Goal: Complete application form

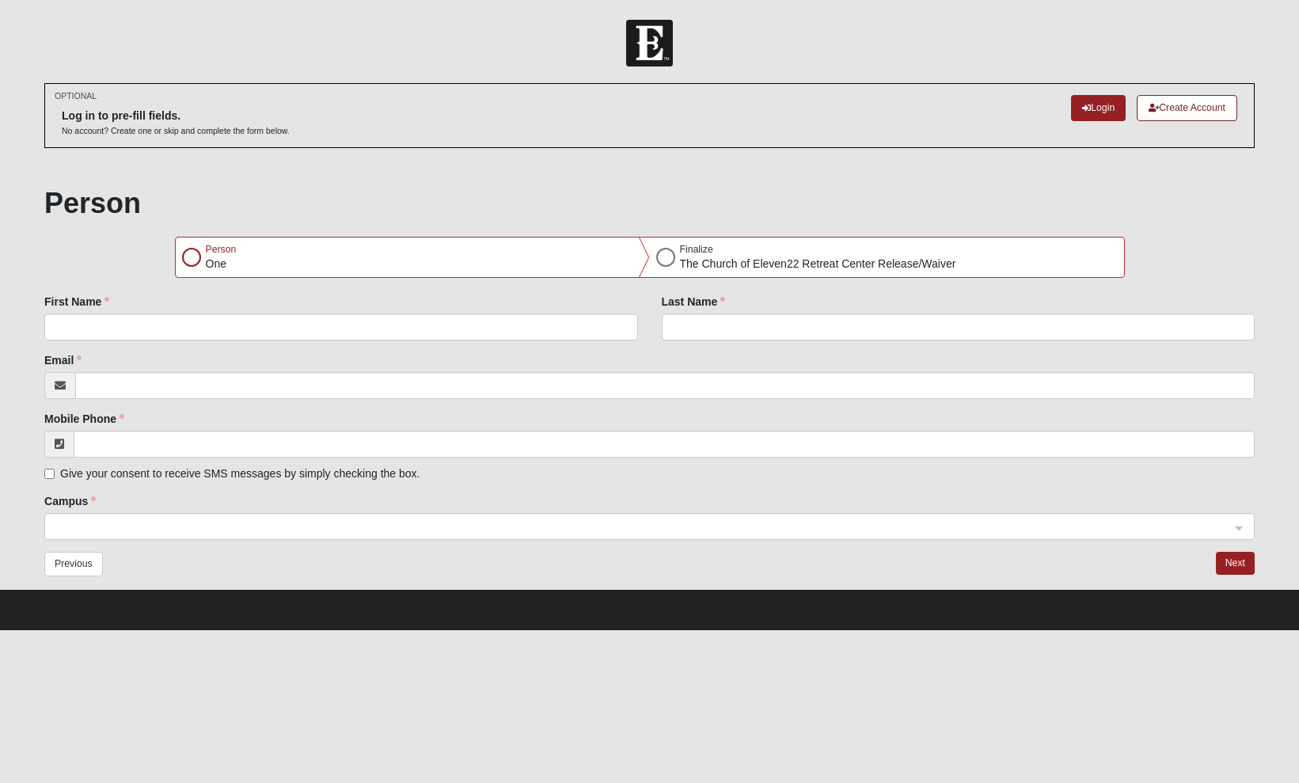
click at [195, 259] on div at bounding box center [191, 257] width 19 height 19
click at [666, 256] on div at bounding box center [665, 257] width 19 height 19
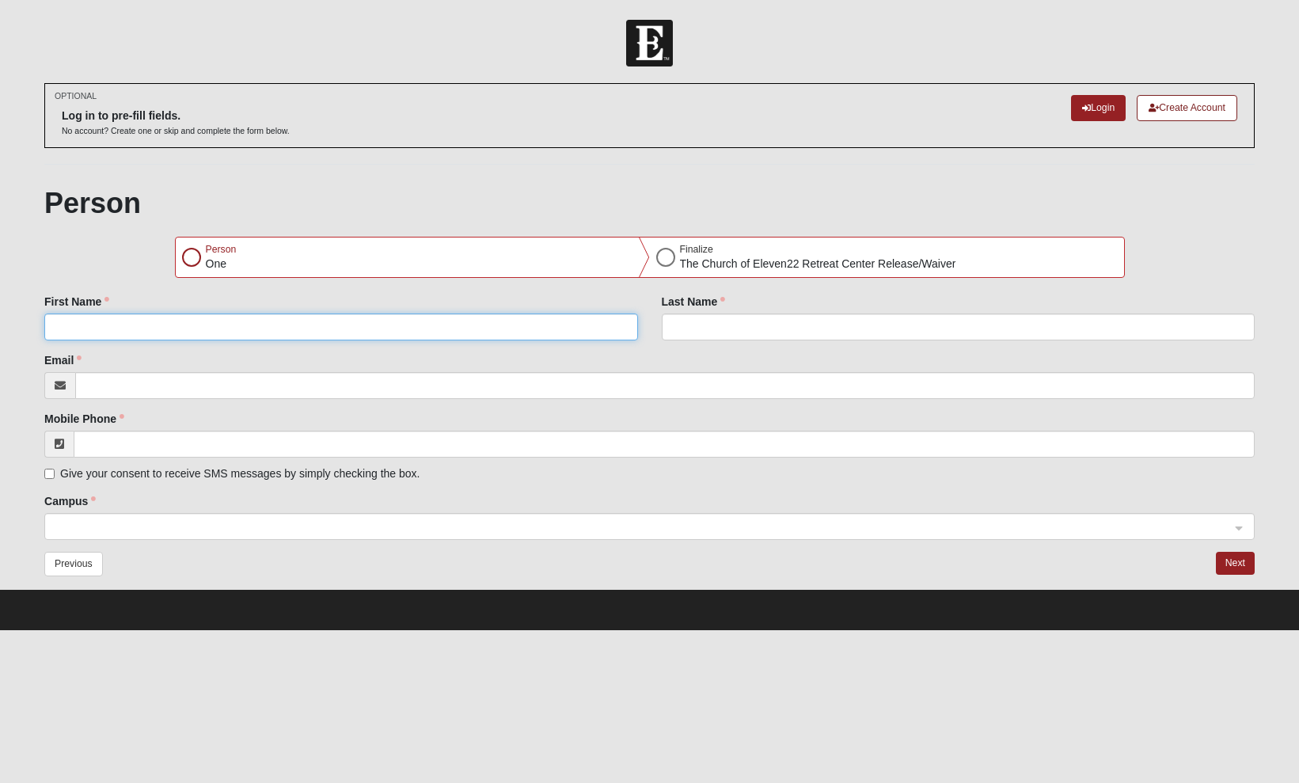
click at [112, 324] on input "First Name" at bounding box center [340, 326] width 593 height 27
type input "Mark"
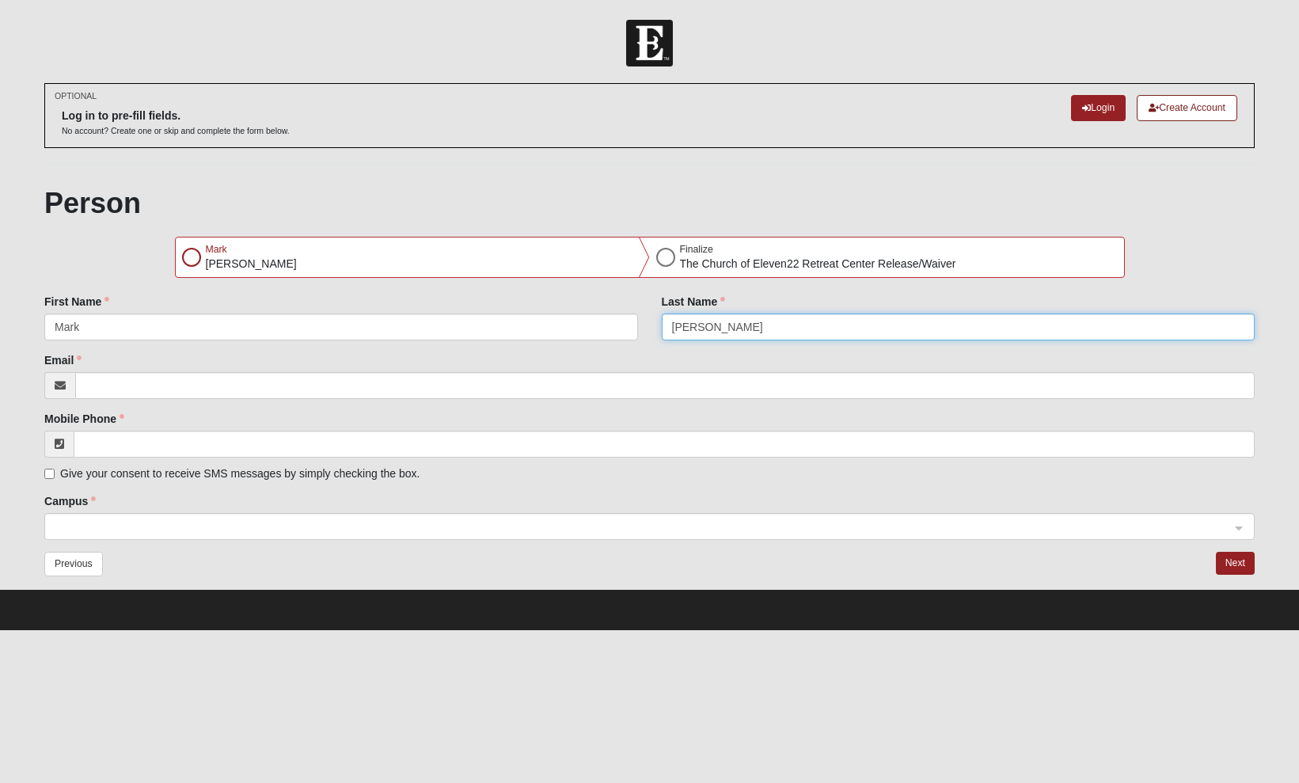
type input "[PERSON_NAME]"
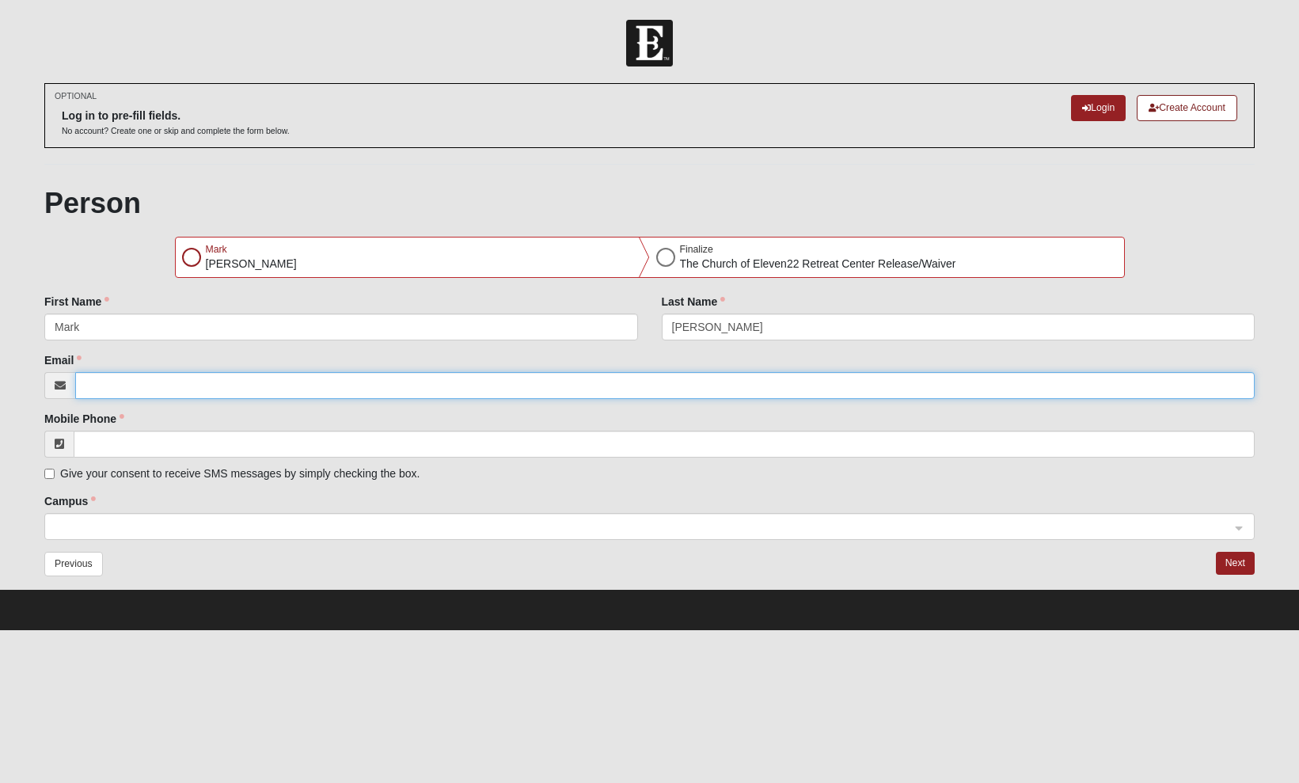
click at [144, 383] on input "Email" at bounding box center [664, 385] width 1179 height 27
type input "[EMAIL_ADDRESS][PERSON_NAME][DOMAIN_NAME]"
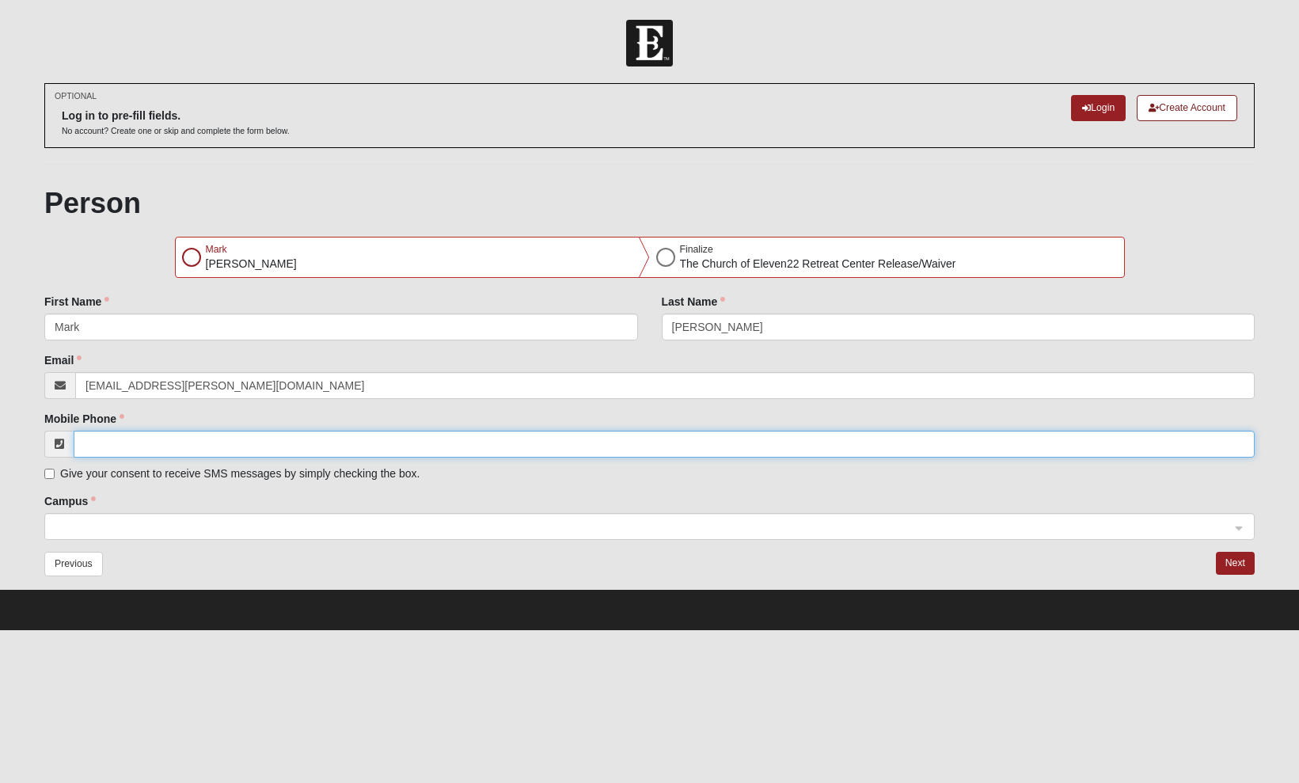
click at [111, 438] on input "Mobile Phone" at bounding box center [664, 444] width 1181 height 27
click at [78, 529] on span at bounding box center [642, 526] width 1175 height 17
type input "[PHONE_NUMBER]"
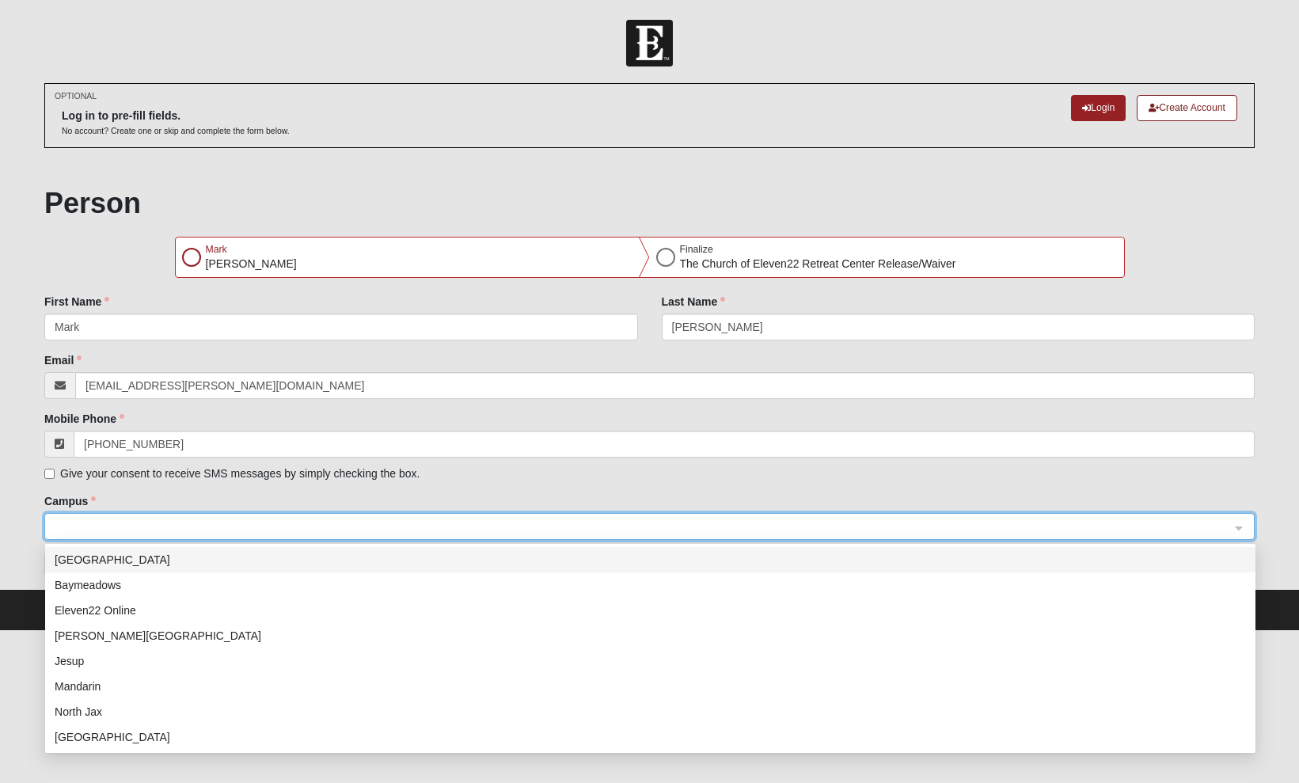
click at [1242, 523] on div at bounding box center [649, 527] width 1208 height 27
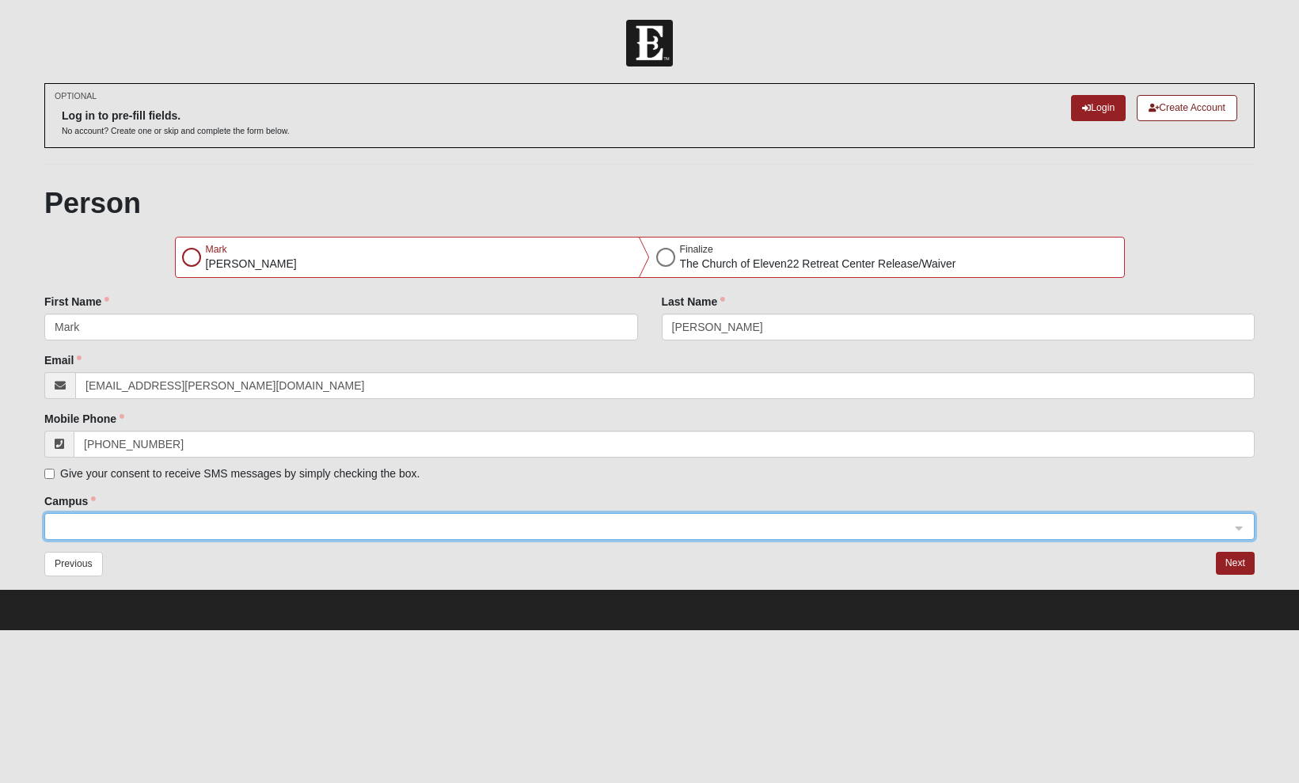
click at [90, 522] on span at bounding box center [642, 526] width 1175 height 17
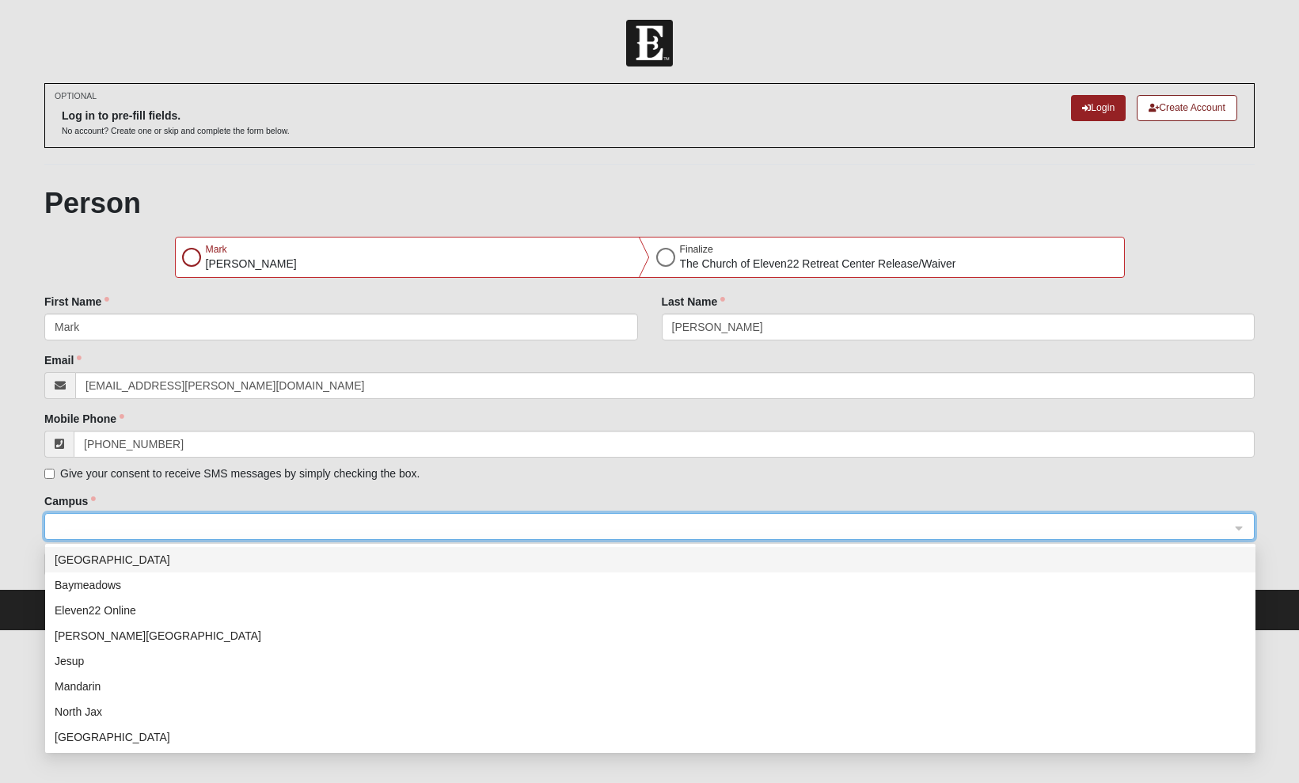
click at [85, 522] on span at bounding box center [642, 526] width 1175 height 17
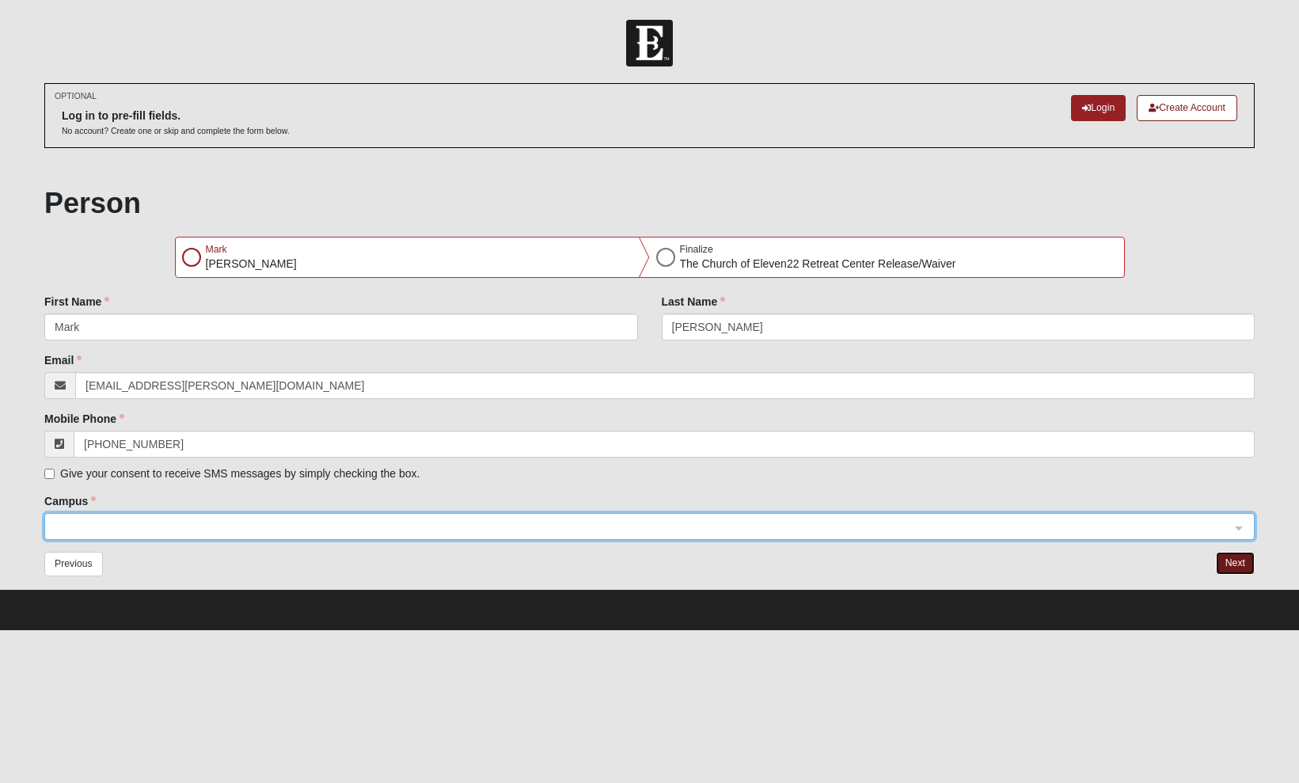
click at [1232, 566] on button "Next" at bounding box center [1235, 563] width 39 height 23
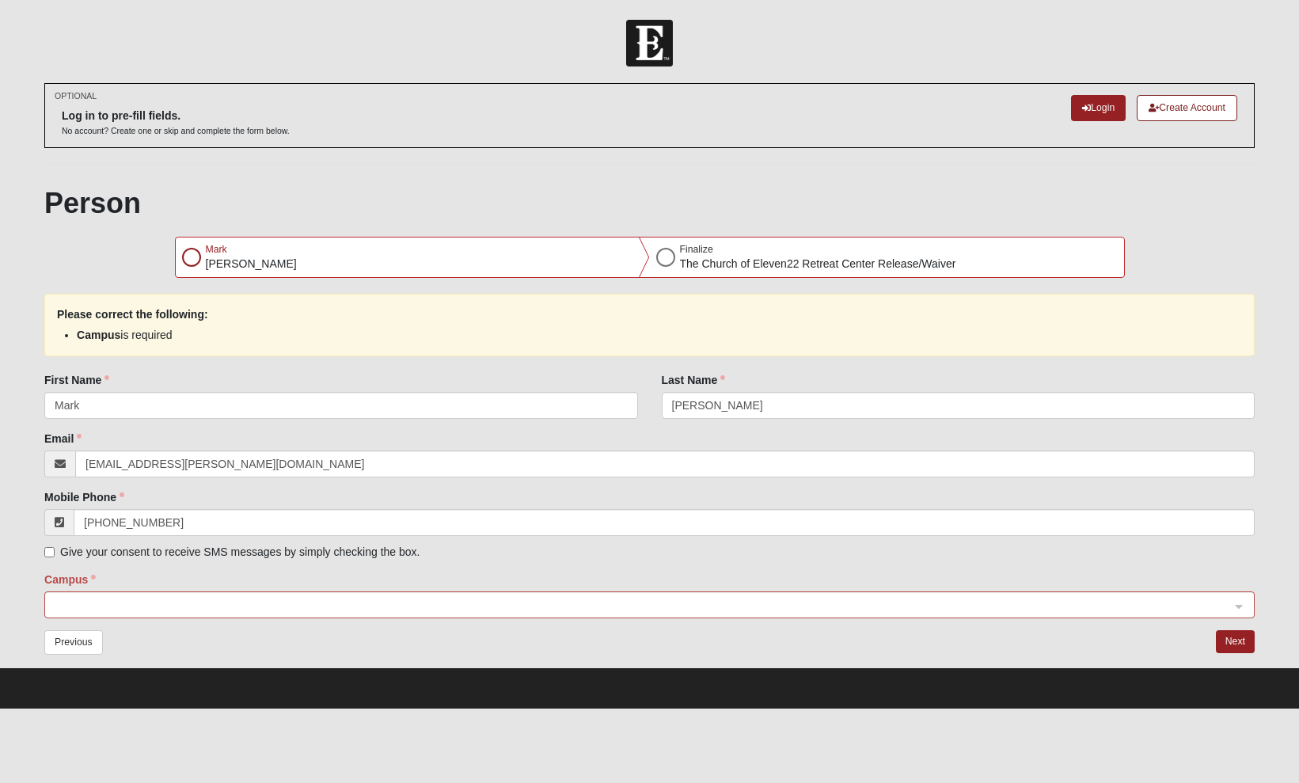
click at [186, 264] on div at bounding box center [191, 257] width 19 height 19
click at [197, 257] on div at bounding box center [191, 257] width 19 height 19
click at [191, 256] on div at bounding box center [191, 257] width 19 height 19
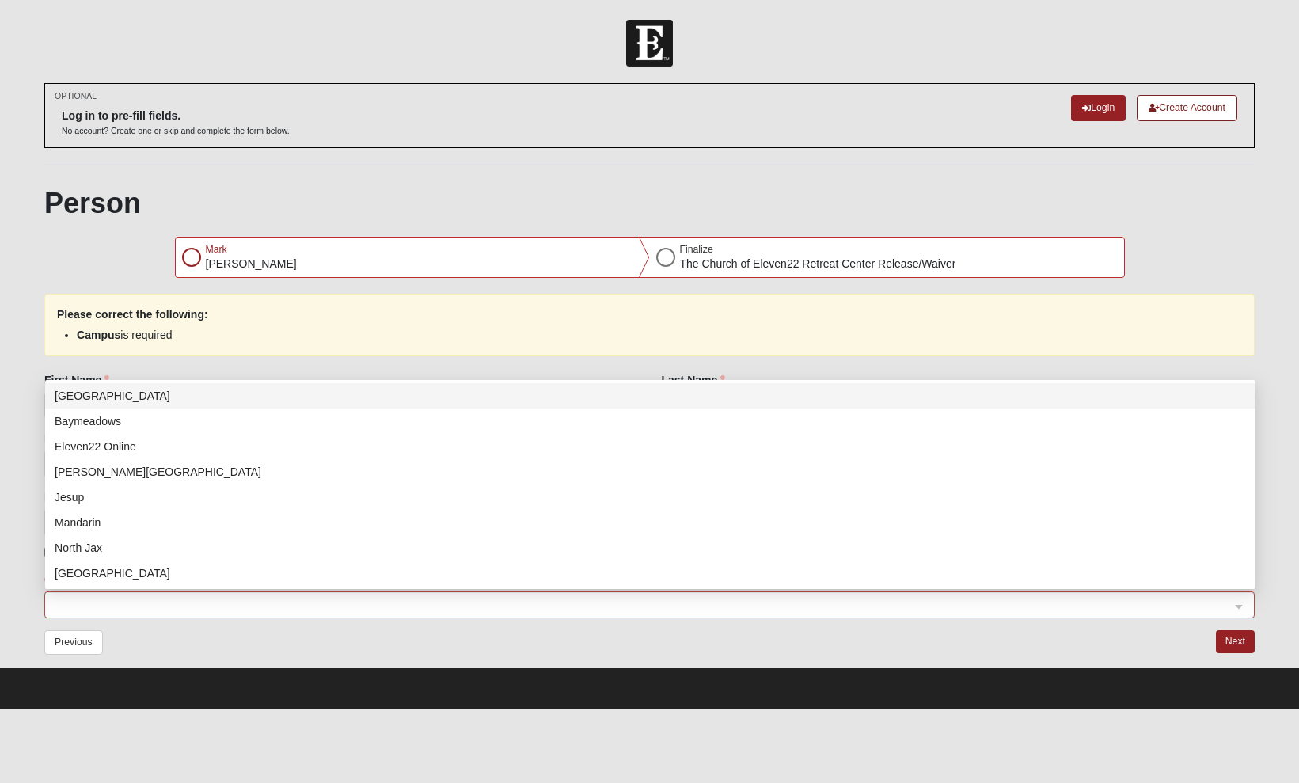
click at [75, 603] on span at bounding box center [642, 605] width 1175 height 17
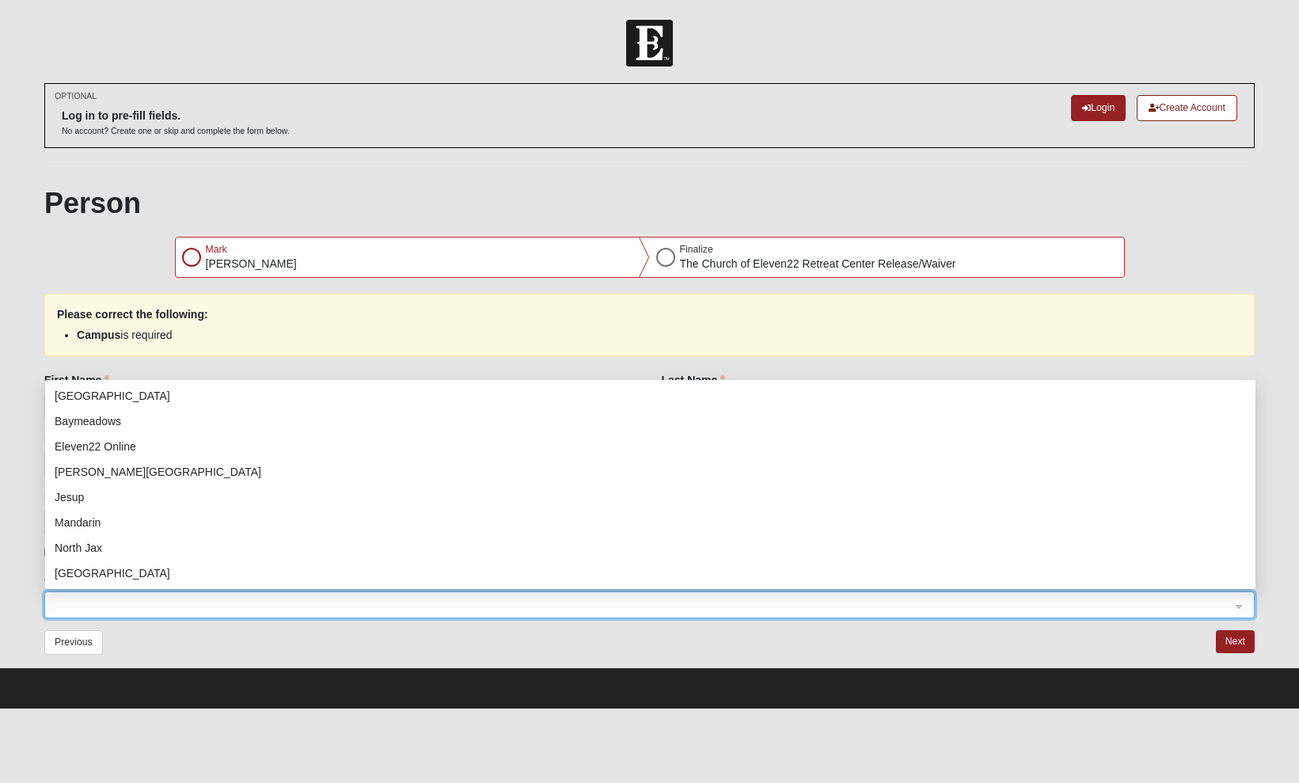
scroll to position [203, 0]
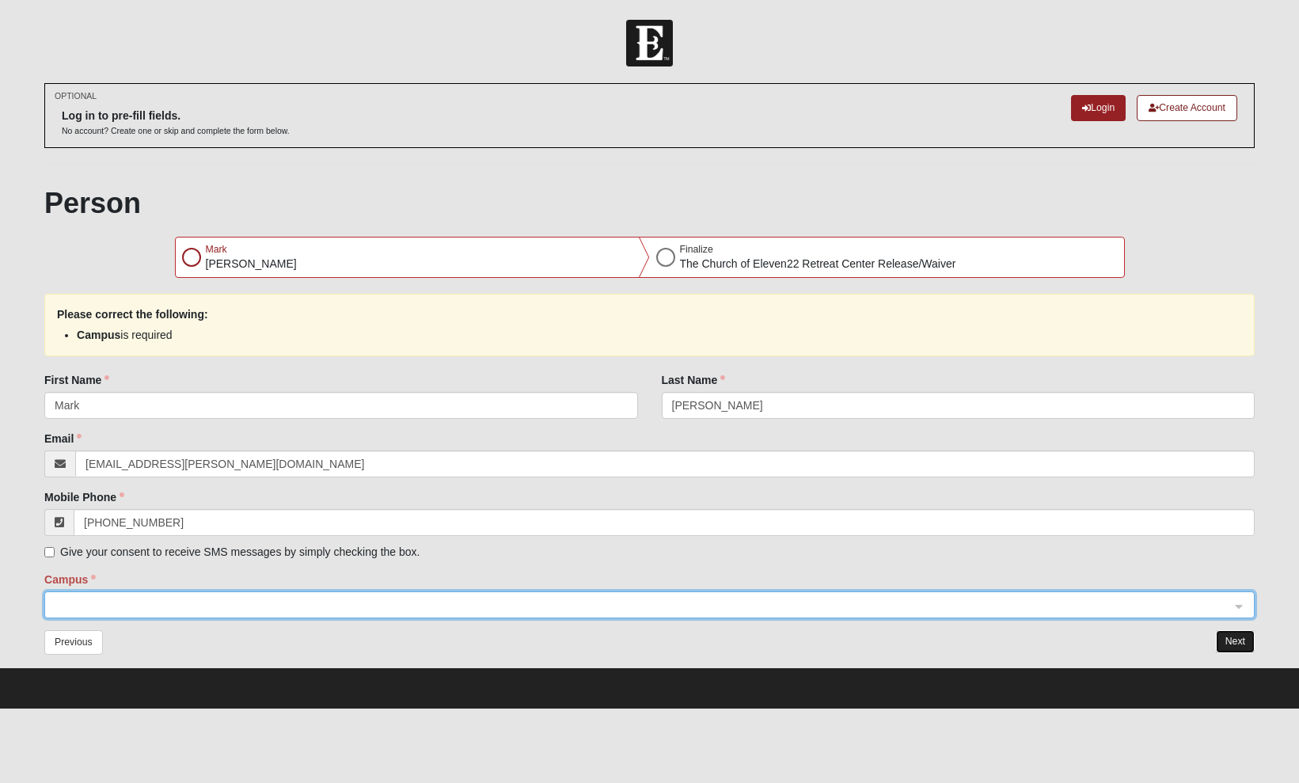
click at [1238, 639] on button "Next" at bounding box center [1235, 641] width 39 height 23
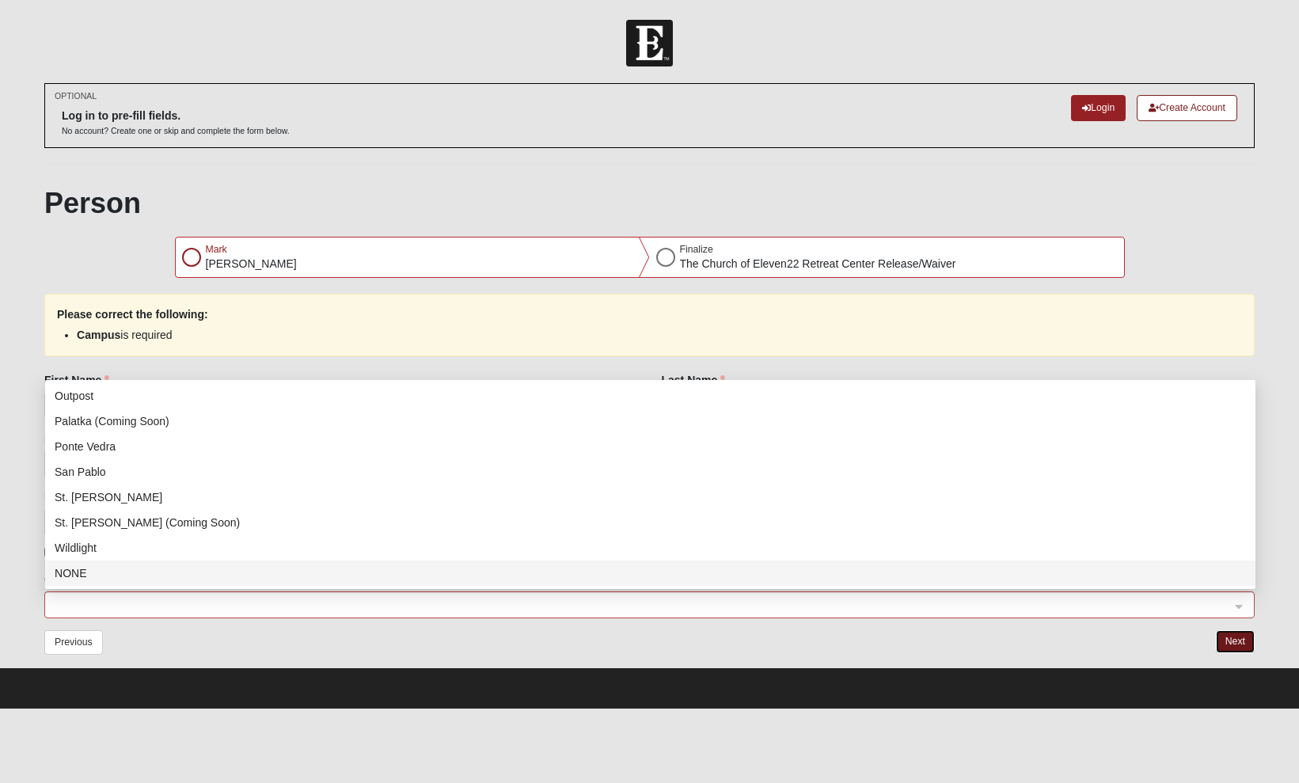
click at [305, 603] on span at bounding box center [642, 605] width 1175 height 17
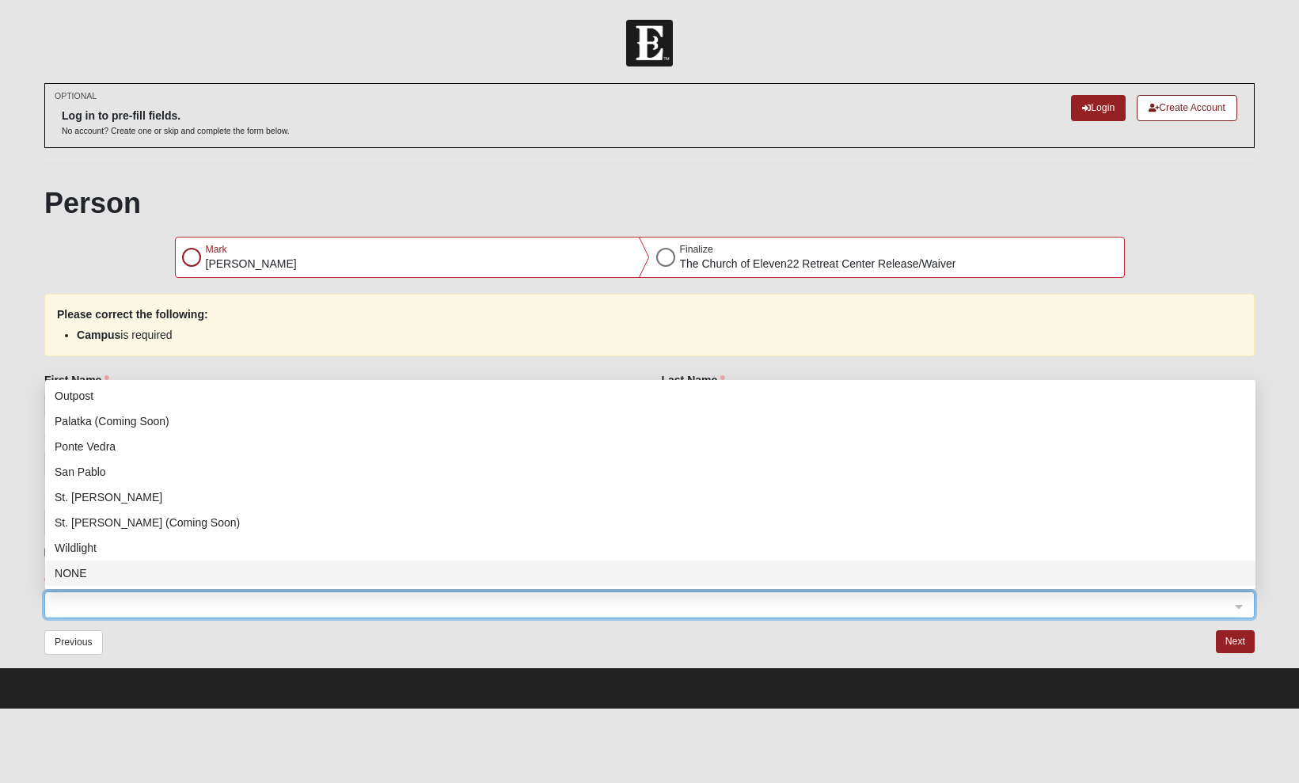
click at [218, 575] on div "NONE" at bounding box center [650, 572] width 1191 height 17
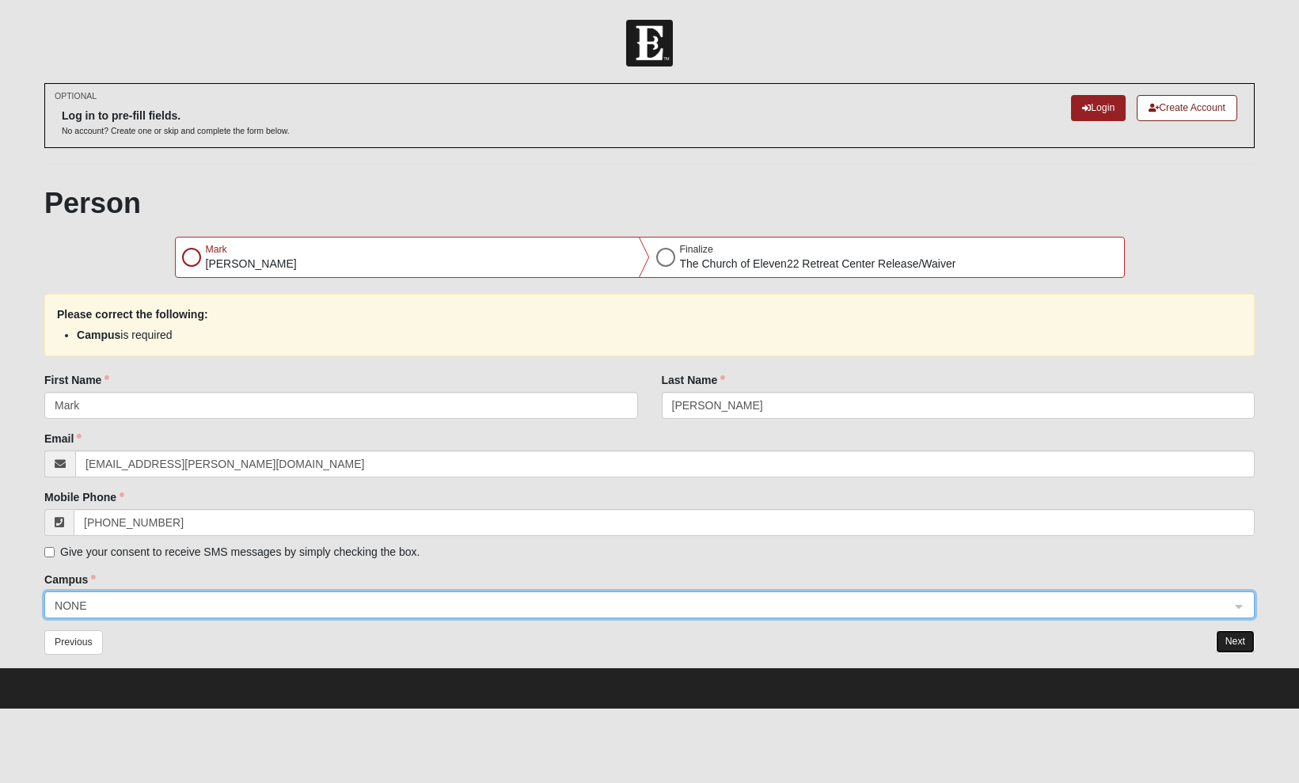
click at [1235, 639] on button "Next" at bounding box center [1235, 641] width 39 height 23
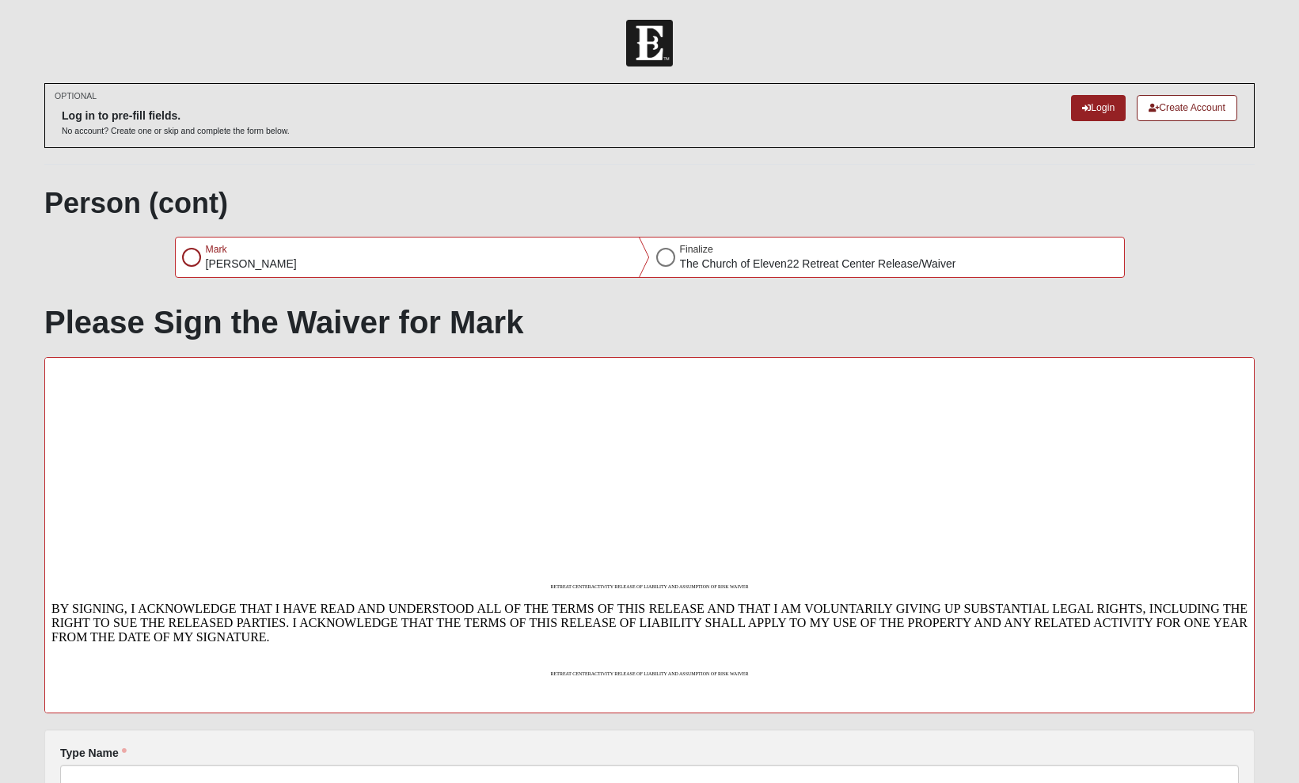
scroll to position [1571, 0]
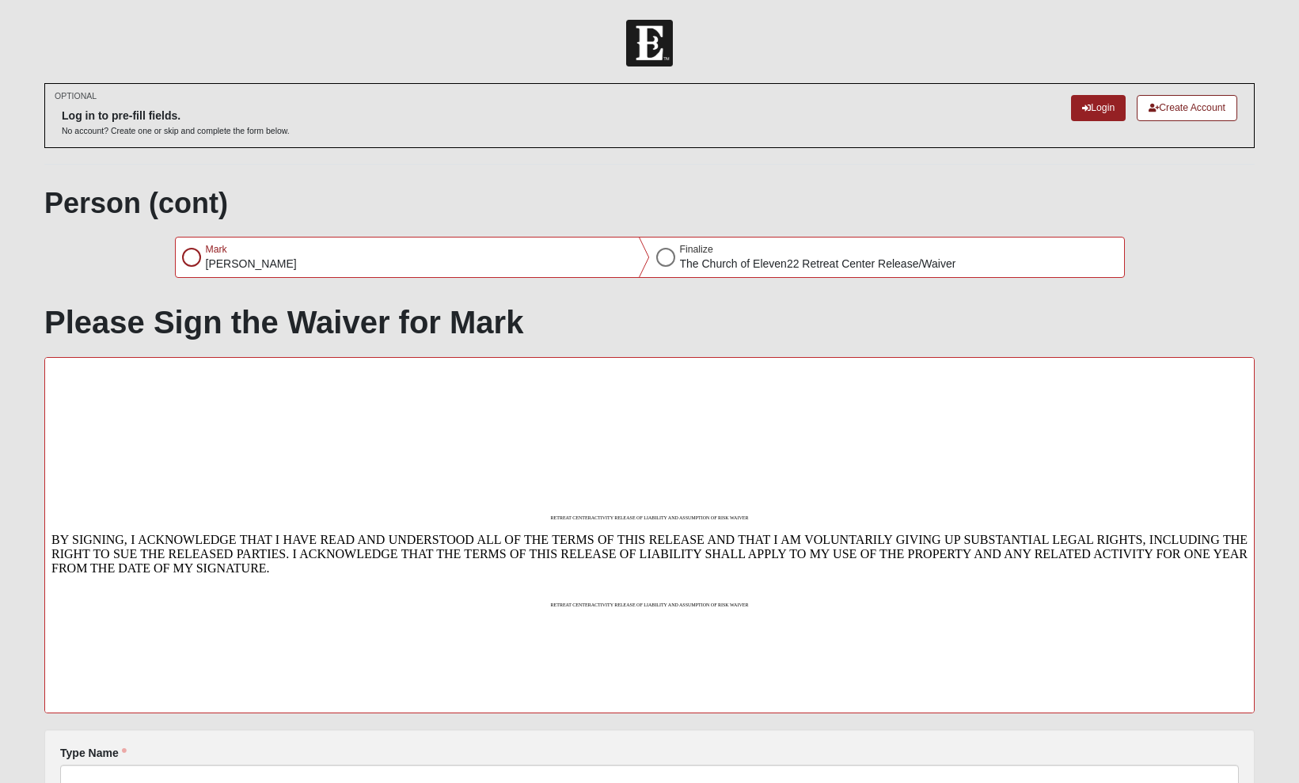
click at [1269, 732] on form "Log In [DATE] Adult [GEOGRAPHIC_DATA] Waiver Error OPTIONAL Log in to pre-fill …" at bounding box center [649, 494] width 1299 height 949
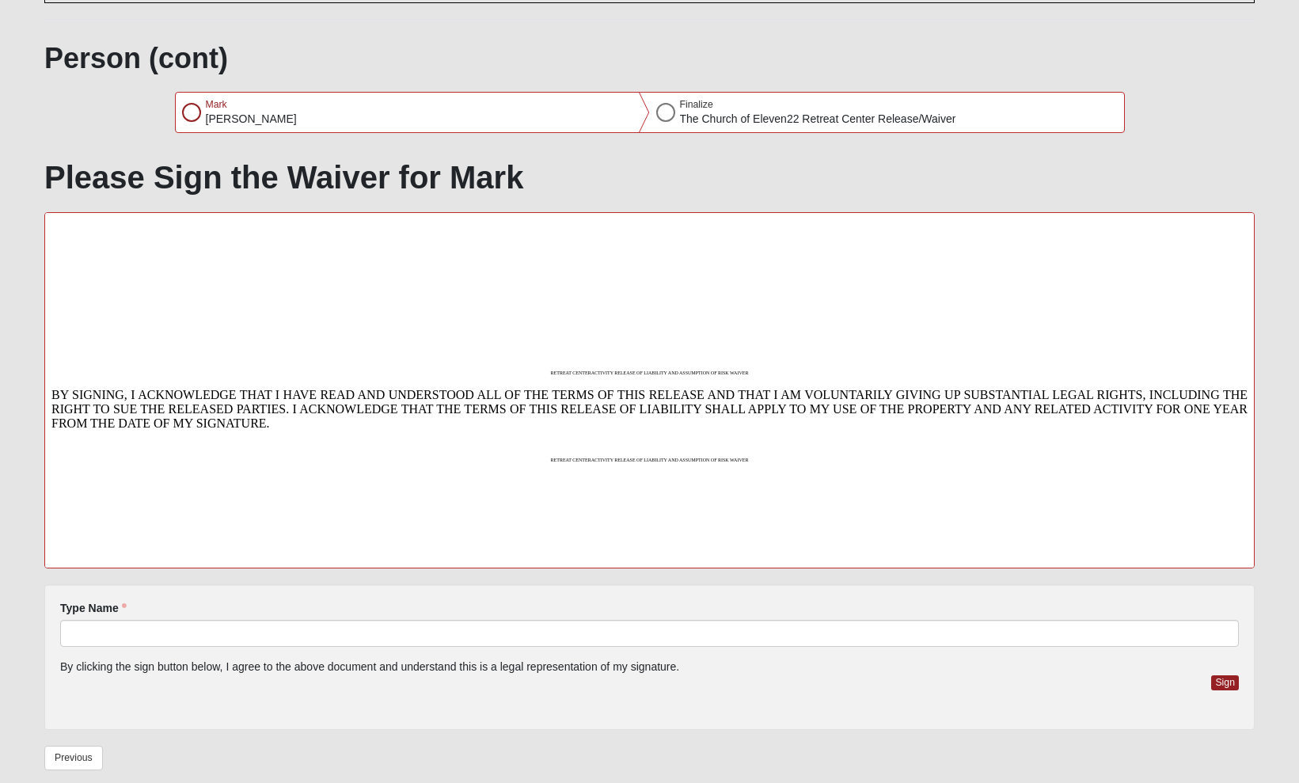
scroll to position [186, 0]
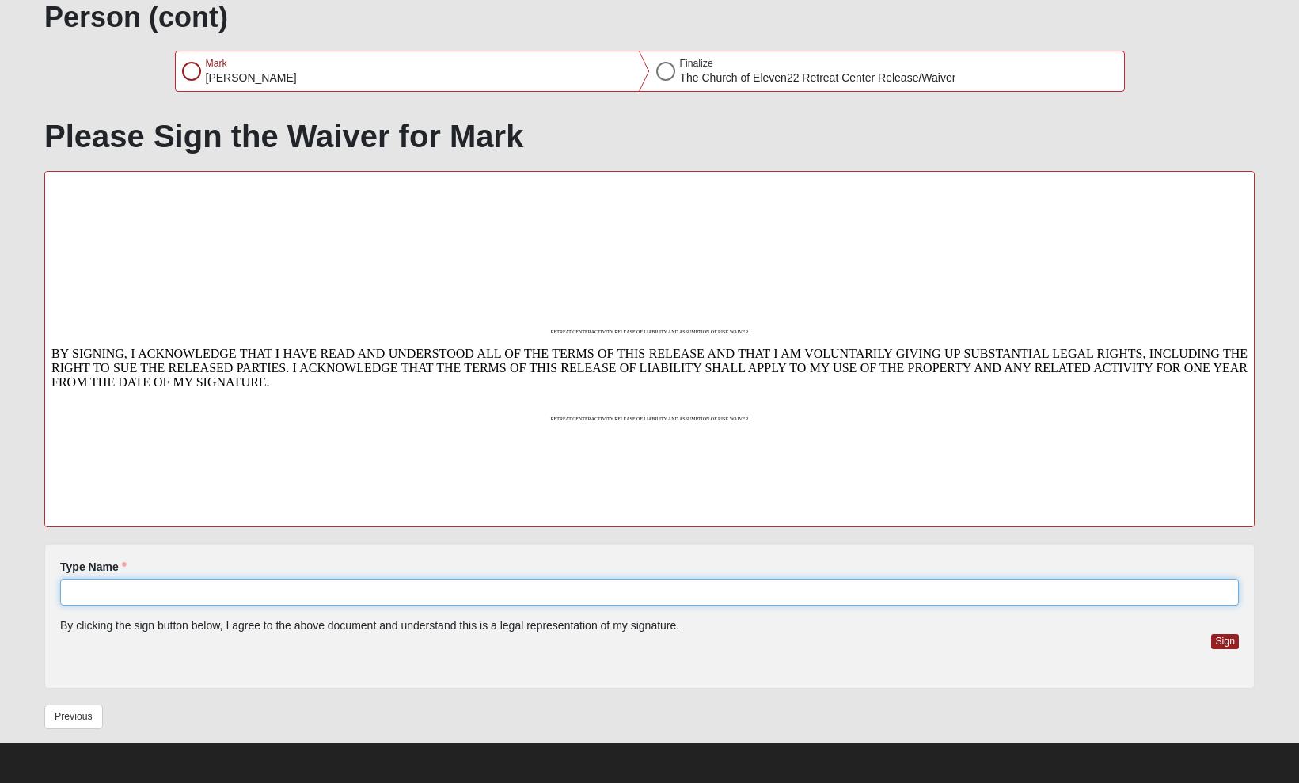
click at [83, 587] on input "Type Name" at bounding box center [649, 592] width 1178 height 27
type input "[PERSON_NAME]"
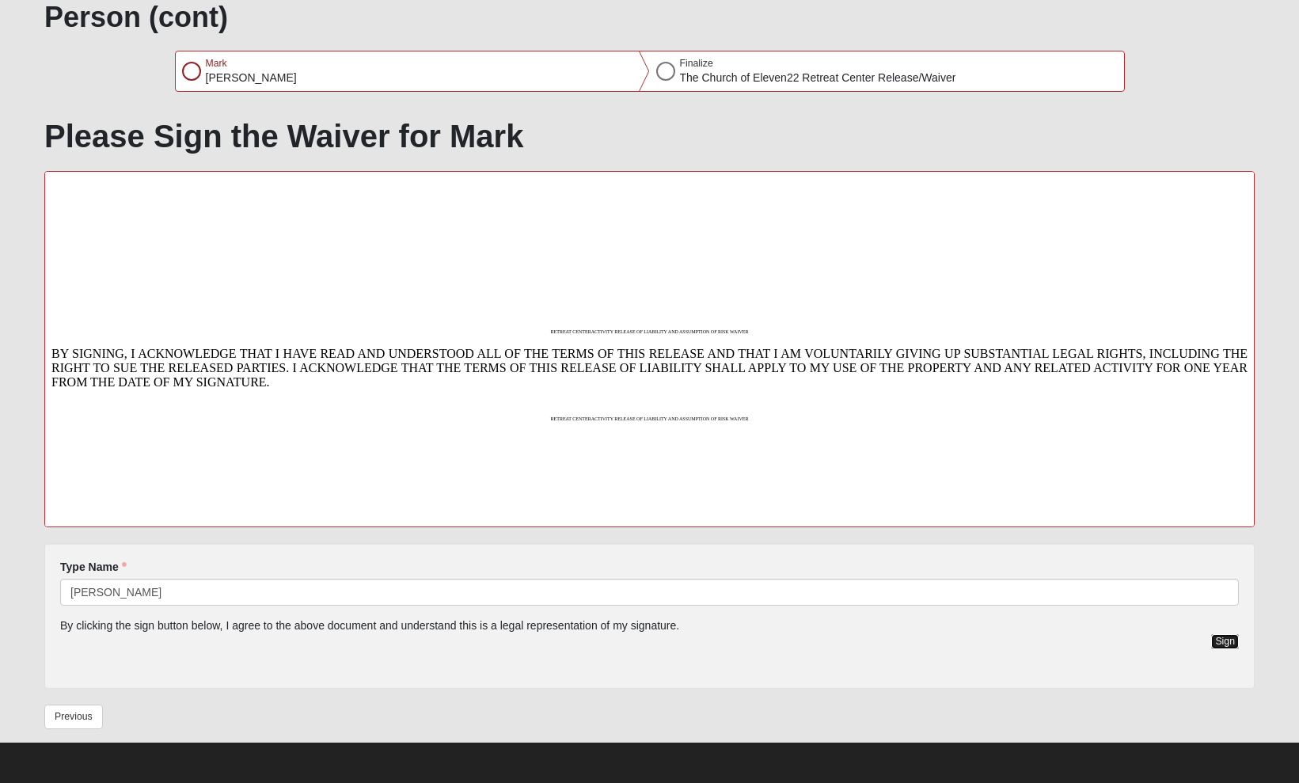
click at [1227, 641] on button "Sign" at bounding box center [1225, 641] width 28 height 15
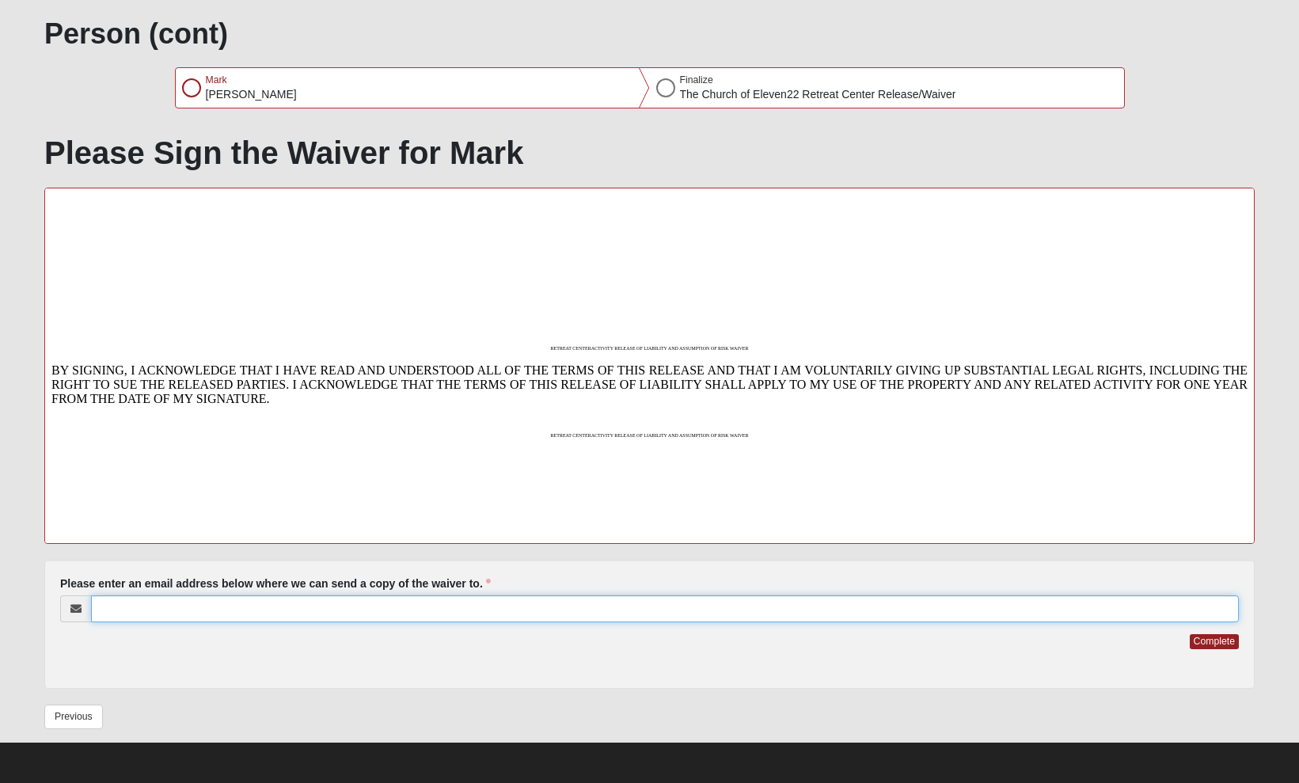
click at [184, 601] on input "Please enter an email address below where we can send a copy of the waiver to." at bounding box center [665, 608] width 1148 height 27
type input "[EMAIL_ADDRESS][PERSON_NAME][DOMAIN_NAME]"
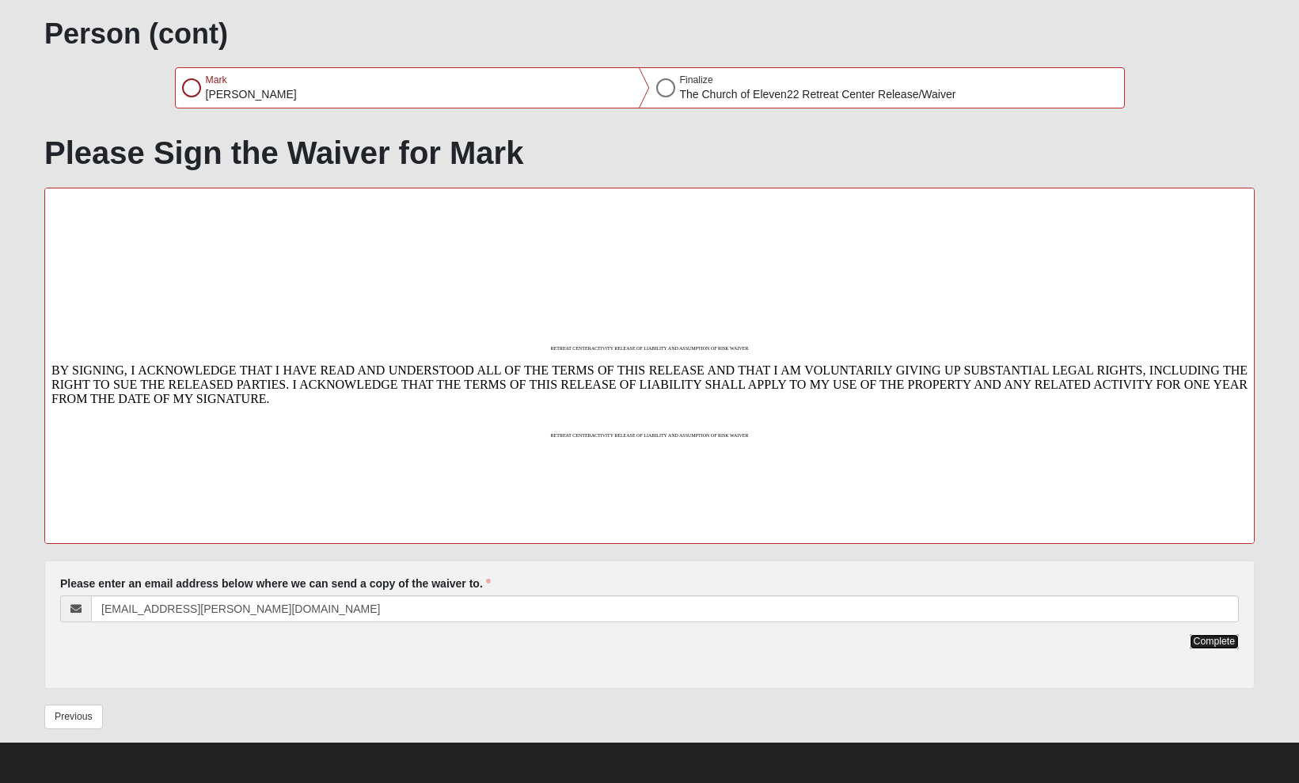
click at [1204, 643] on button "Complete" at bounding box center [1213, 641] width 49 height 15
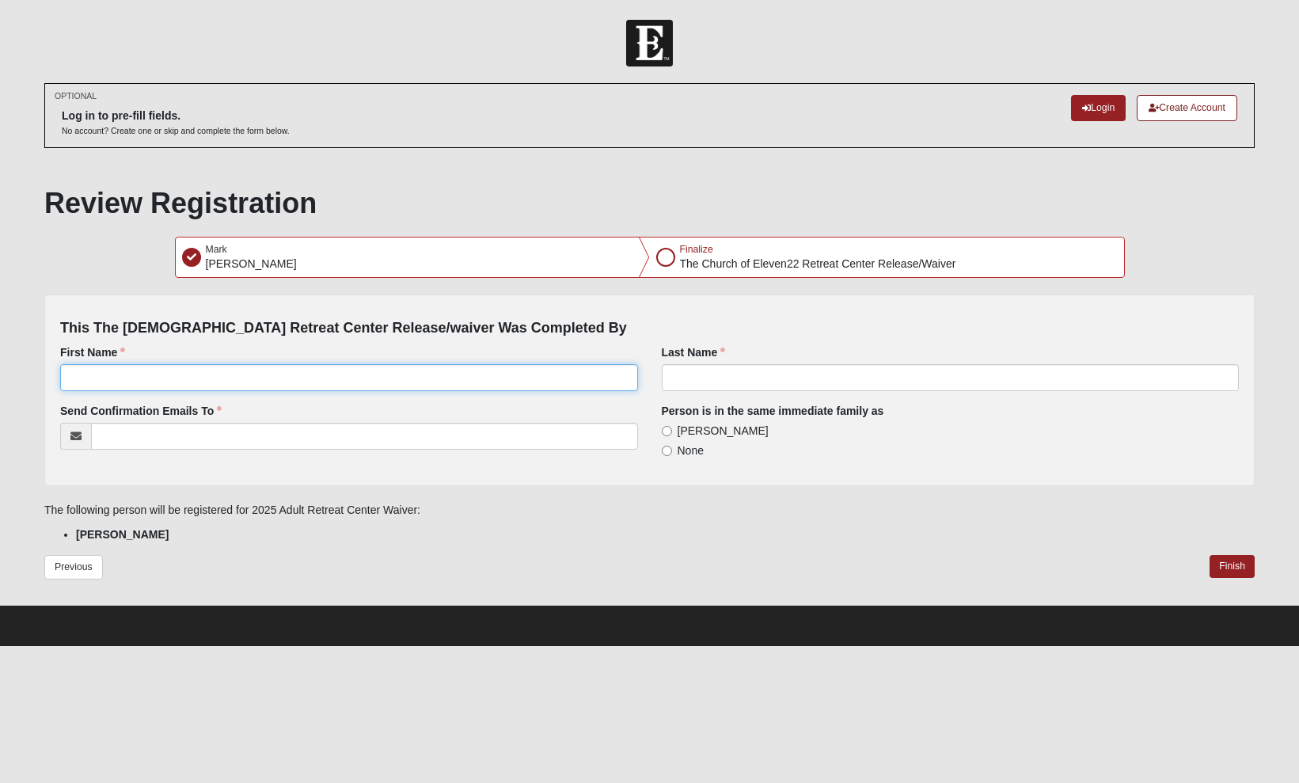
click at [79, 374] on input "First Name" at bounding box center [348, 377] width 577 height 27
type input "Mark"
type input "[PERSON_NAME]"
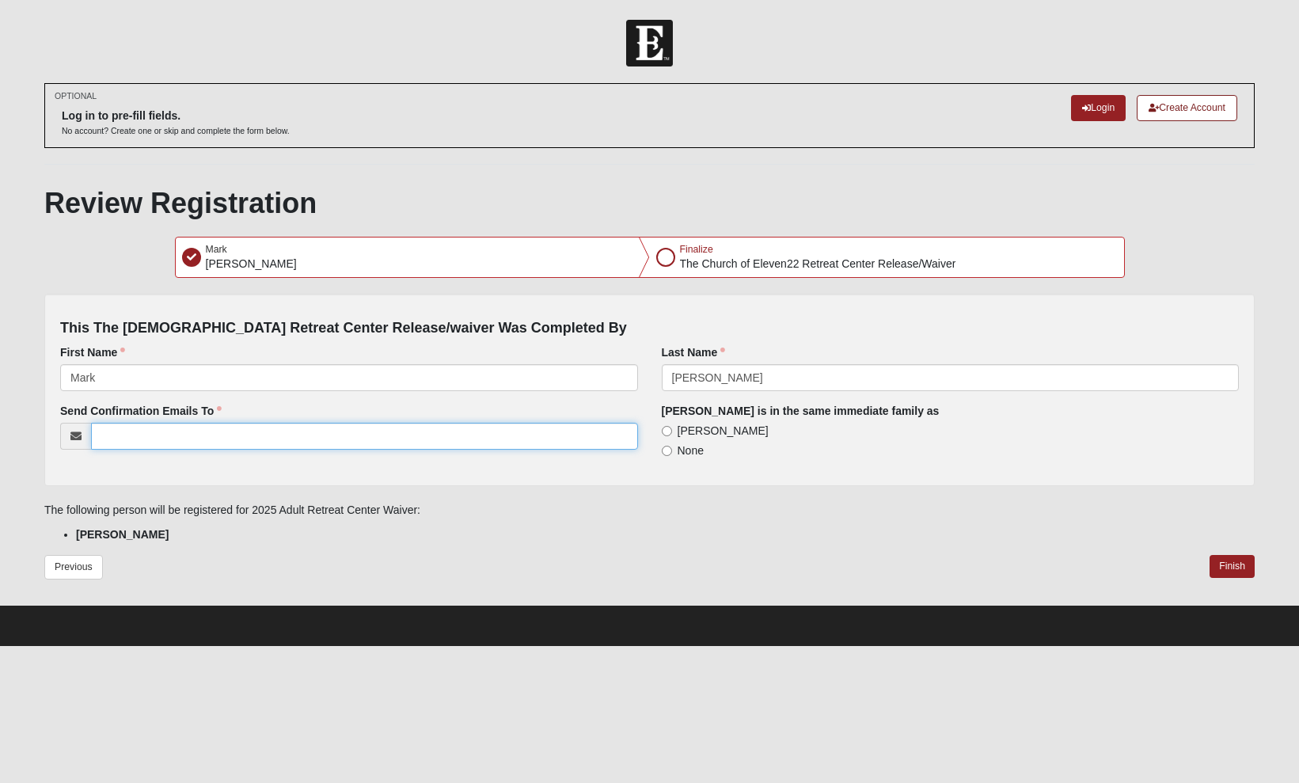
click at [108, 445] on input "Send Confirmation Emails To" at bounding box center [364, 436] width 546 height 27
type input "[EMAIL_ADDRESS][PERSON_NAME][DOMAIN_NAME]"
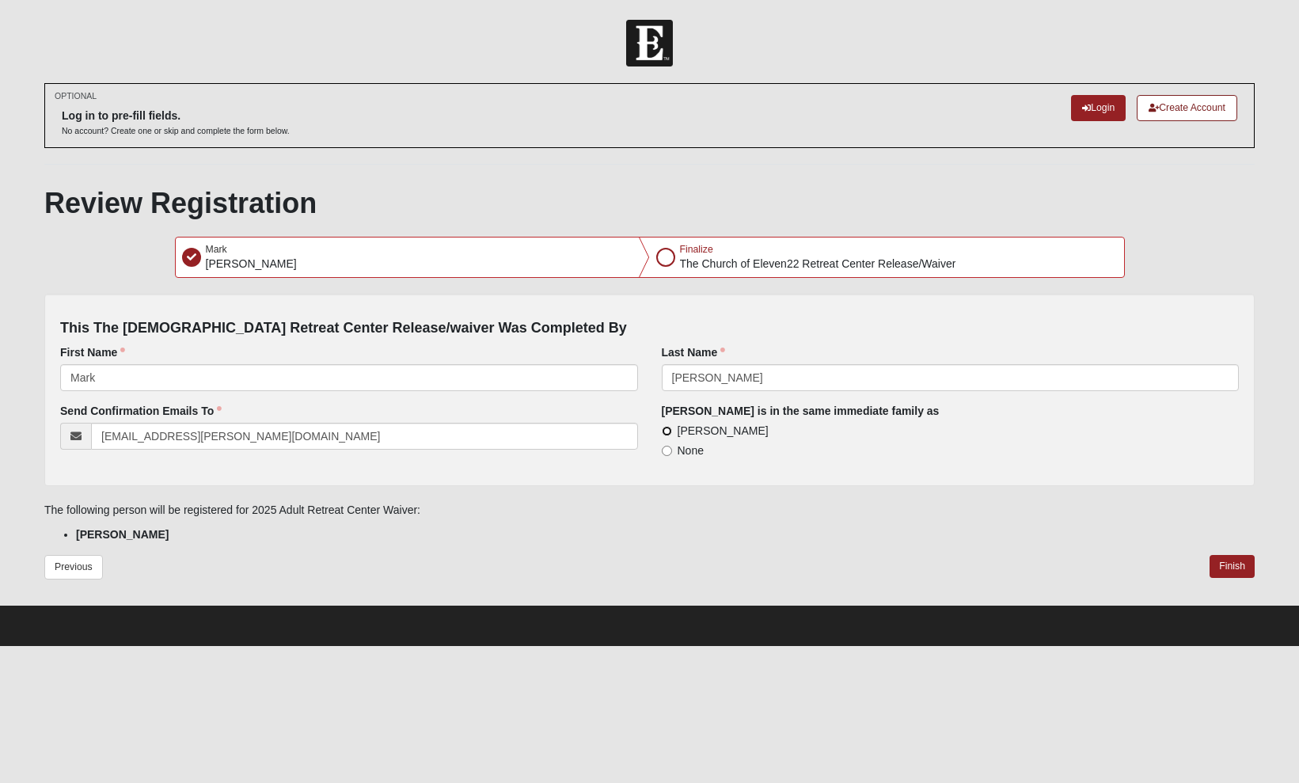
click at [666, 431] on input "[PERSON_NAME]" at bounding box center [667, 431] width 10 height 10
radio input "true"
click at [1238, 565] on button "Finish" at bounding box center [1231, 566] width 45 height 23
